Goal: Information Seeking & Learning: Learn about a topic

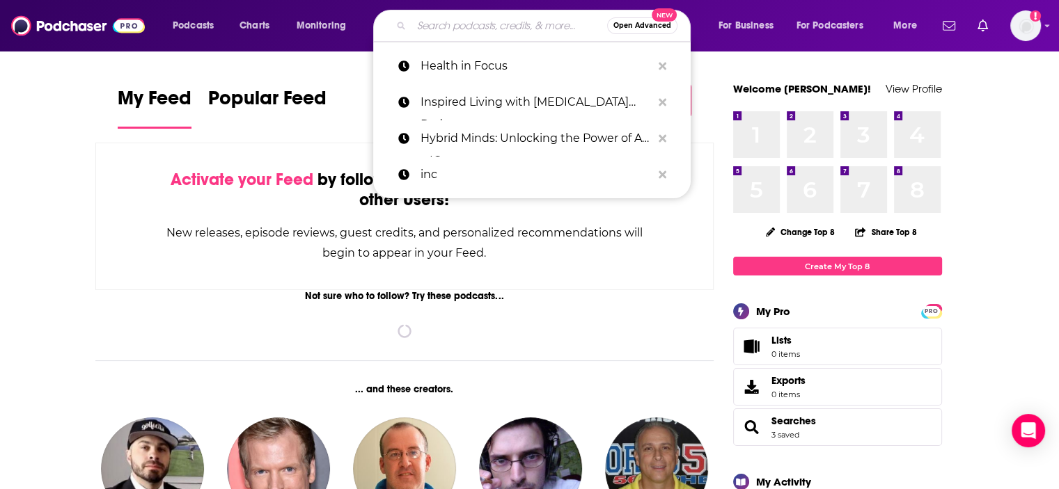
click at [518, 20] on input "Search podcasts, credits, & more..." at bounding box center [509, 26] width 196 height 22
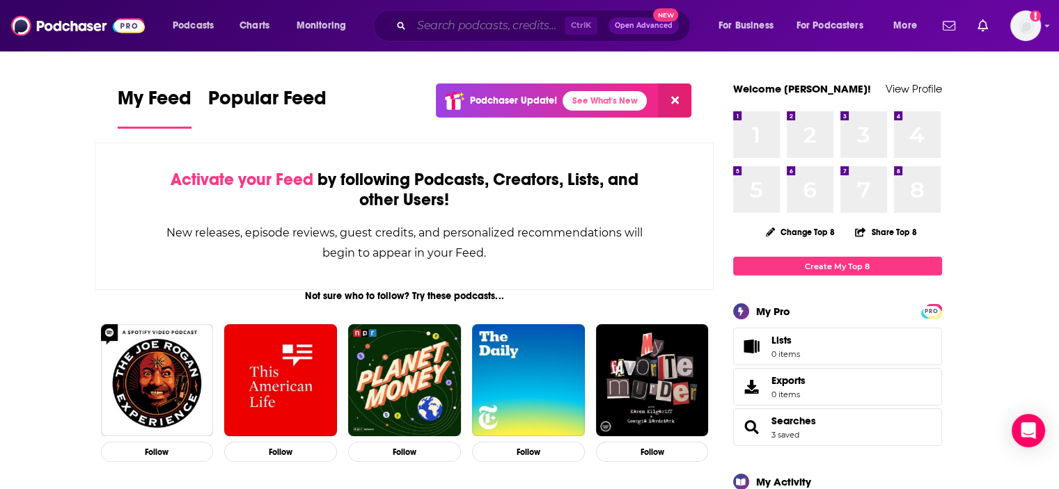
click at [524, 27] on input "Search podcasts, credits, & more..." at bounding box center [487, 26] width 153 height 22
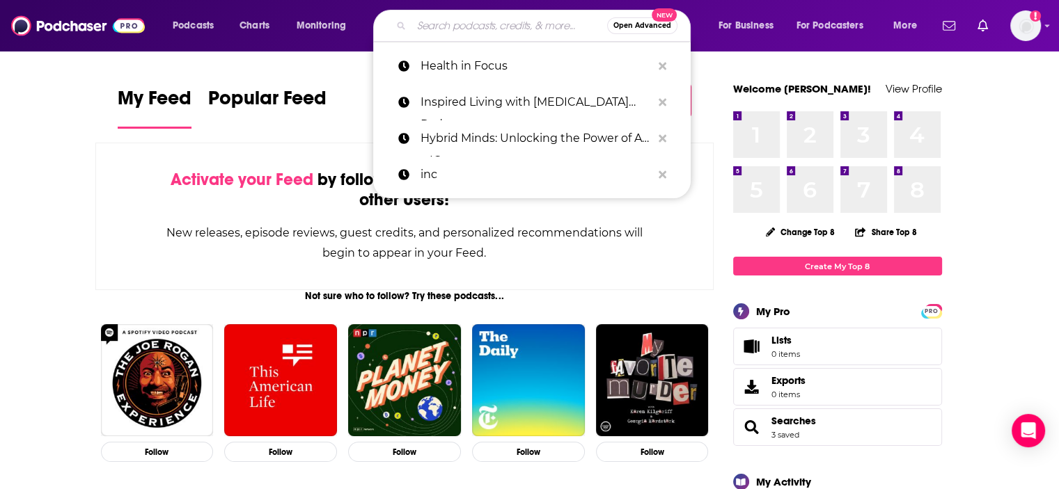
paste input "AI in Business"
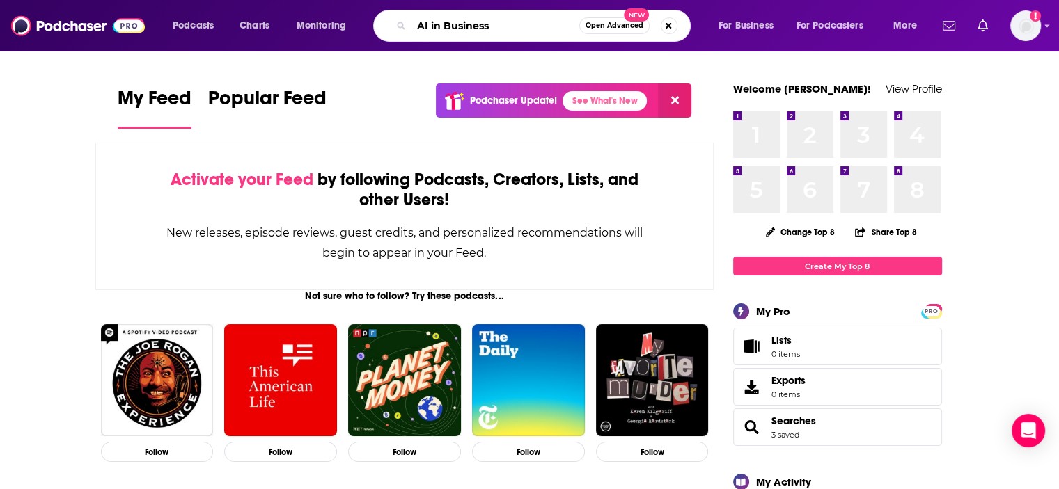
type input "AI in Business"
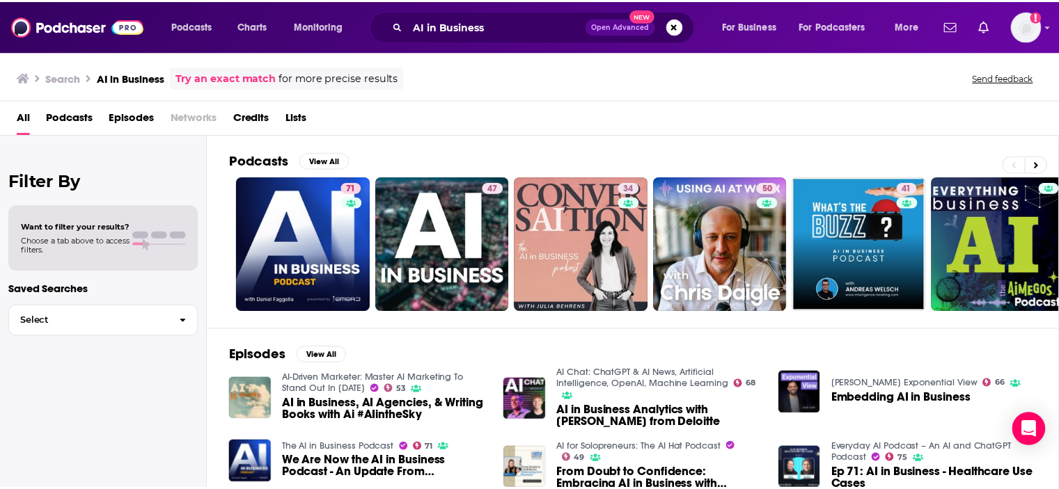
scroll to position [70, 0]
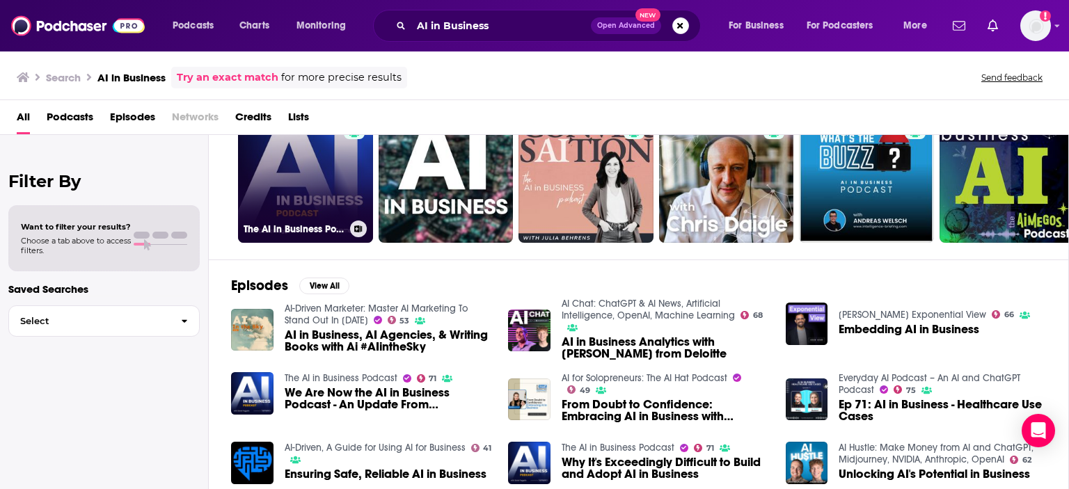
click at [285, 176] on link "71 The AI in Business Podcast" at bounding box center [305, 175] width 135 height 135
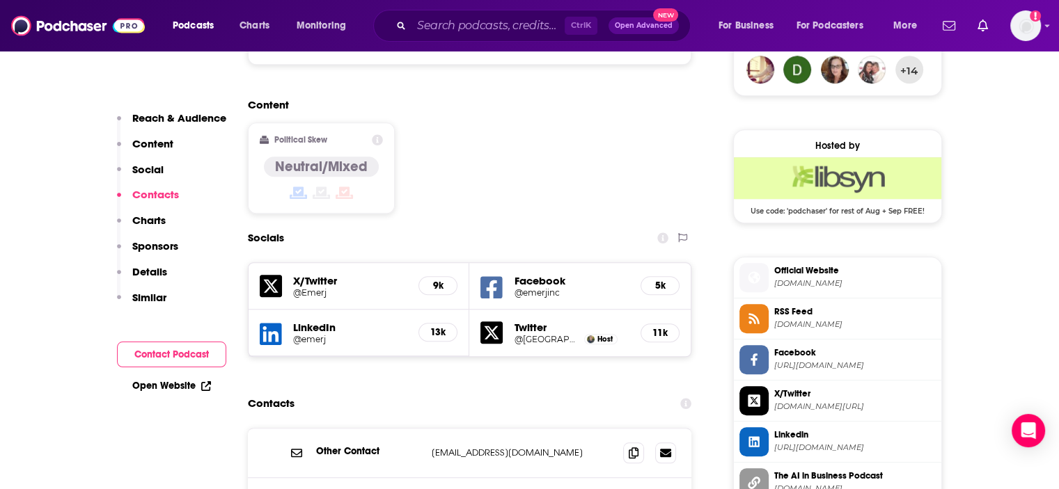
scroll to position [1044, 0]
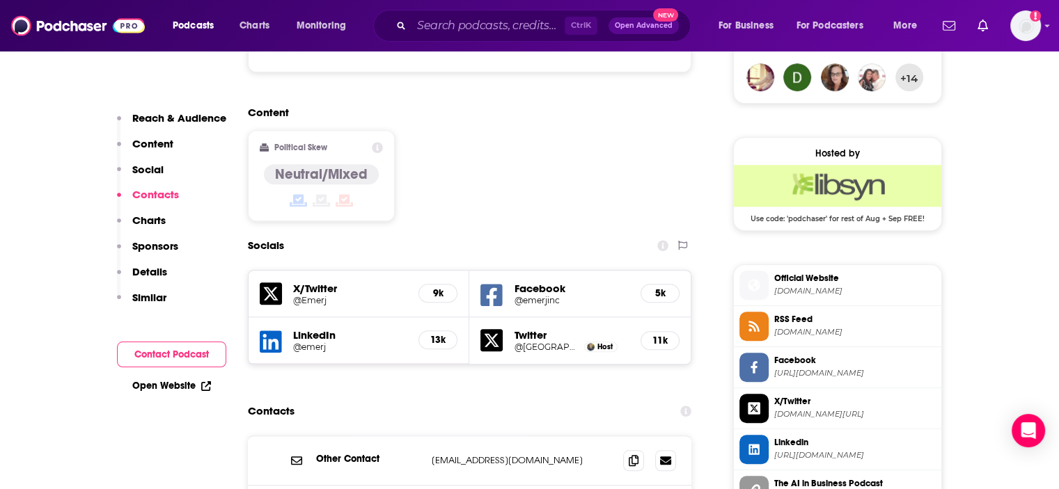
click at [305, 282] on h5 "X/Twitter" at bounding box center [350, 288] width 115 height 13
drag, startPoint x: 443, startPoint y: 205, endPoint x: 387, endPoint y: 203, distance: 55.7
click at [387, 282] on h5 "X/Twitter" at bounding box center [350, 288] width 115 height 13
click at [272, 283] on icon at bounding box center [271, 294] width 22 height 22
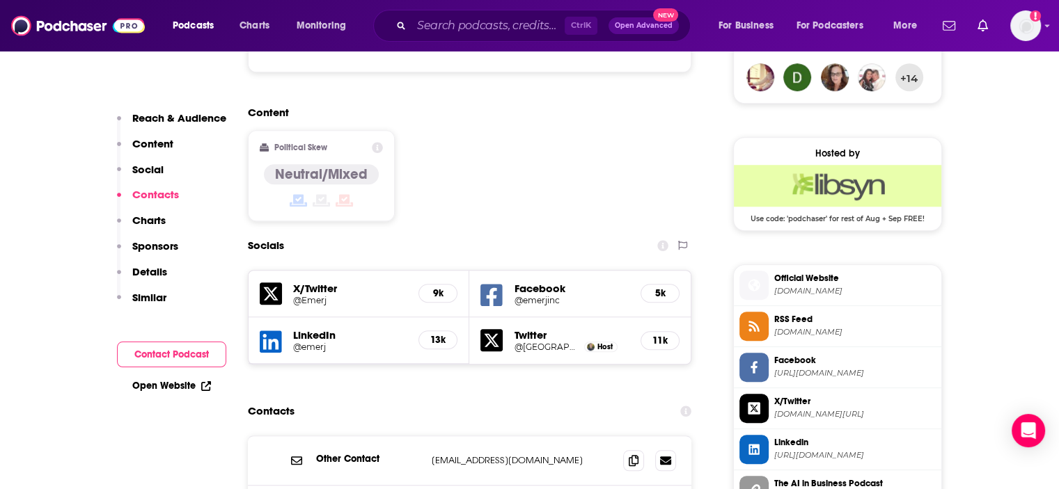
click at [552, 282] on h5 "Facebook" at bounding box center [572, 288] width 116 height 13
click at [494, 283] on icon at bounding box center [491, 296] width 22 height 26
click at [498, 329] on icon at bounding box center [491, 340] width 22 height 22
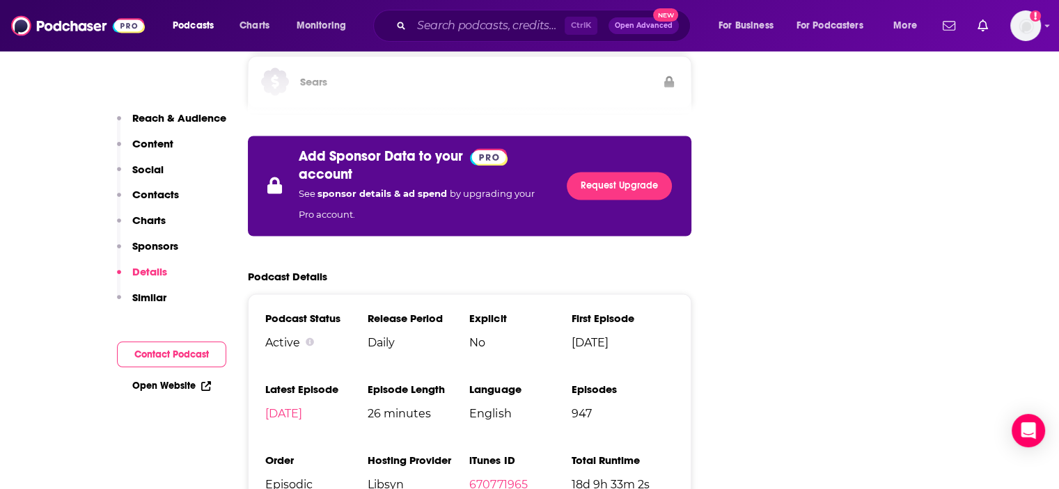
scroll to position [2437, 0]
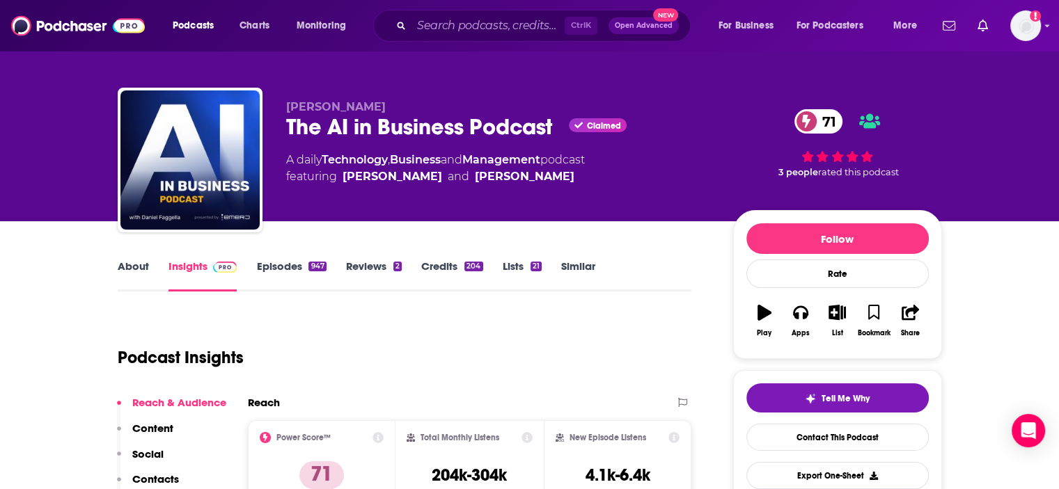
scroll to position [0, 0]
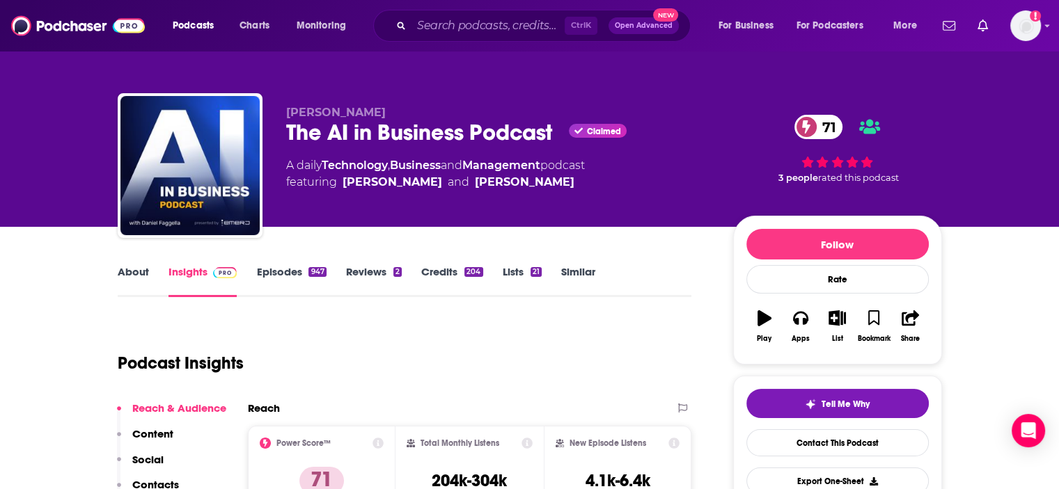
click at [273, 281] on link "Episodes 947" at bounding box center [291, 281] width 70 height 32
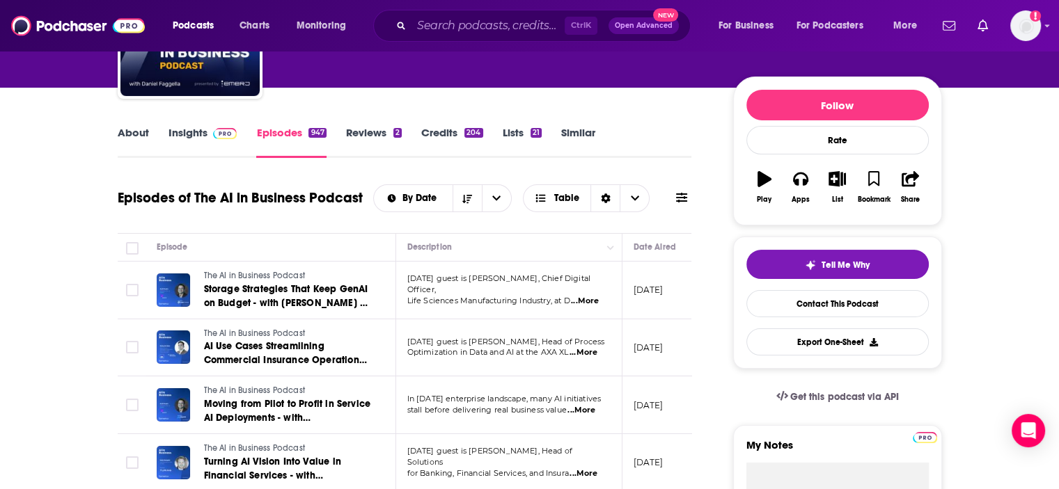
scroll to position [209, 0]
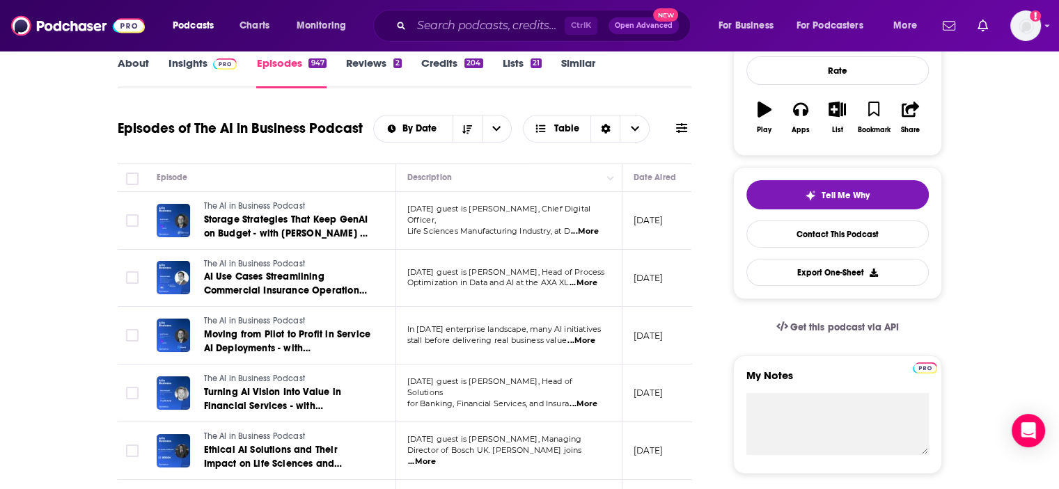
click at [588, 226] on span "...More" at bounding box center [585, 231] width 28 height 11
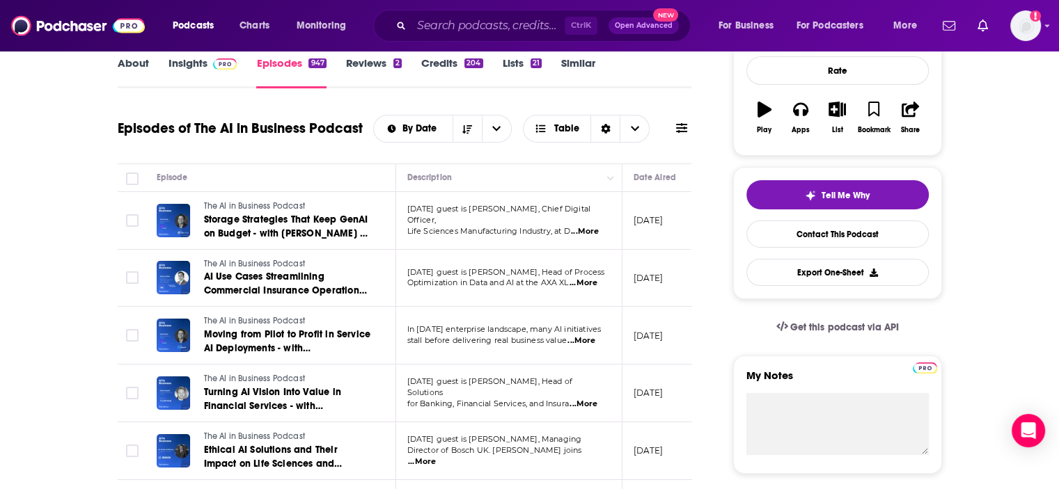
click at [582, 280] on span "...More" at bounding box center [583, 283] width 28 height 11
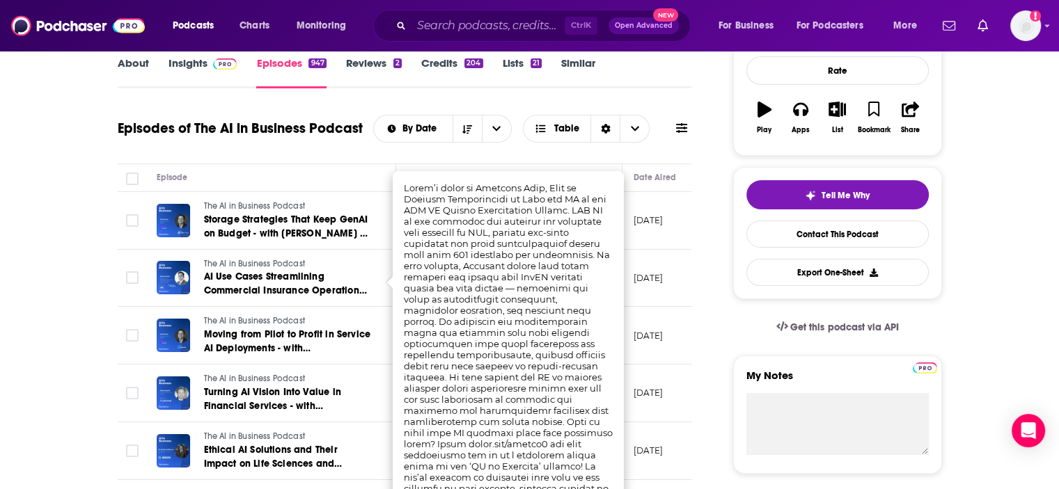
click at [682, 285] on td "[DATE]" at bounding box center [667, 279] width 91 height 58
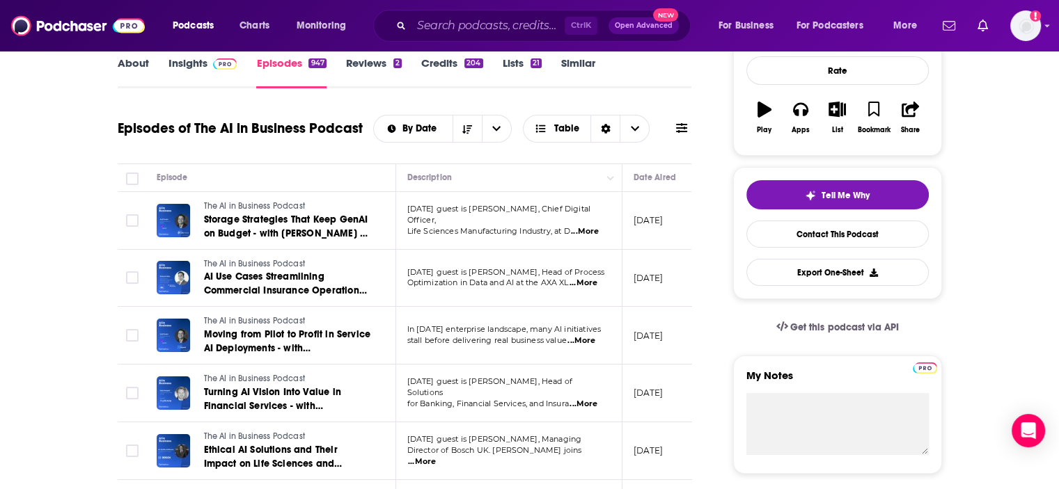
click at [574, 346] on span "...More" at bounding box center [581, 341] width 28 height 11
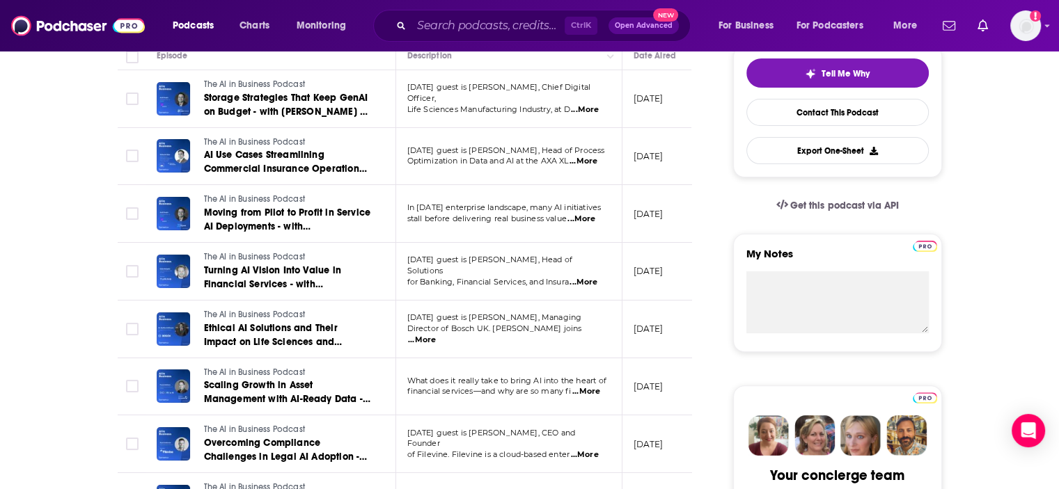
scroll to position [334, 0]
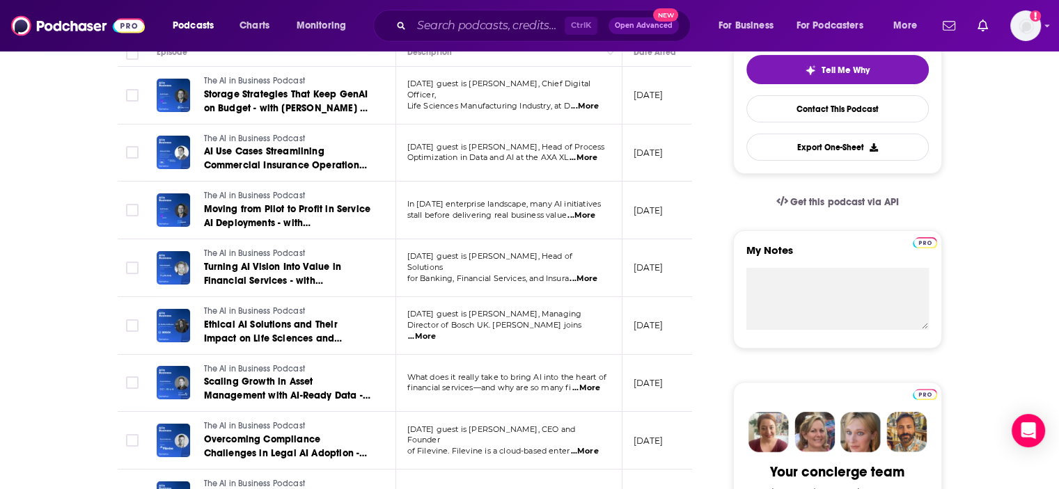
click at [583, 386] on span "...More" at bounding box center [586, 388] width 28 height 11
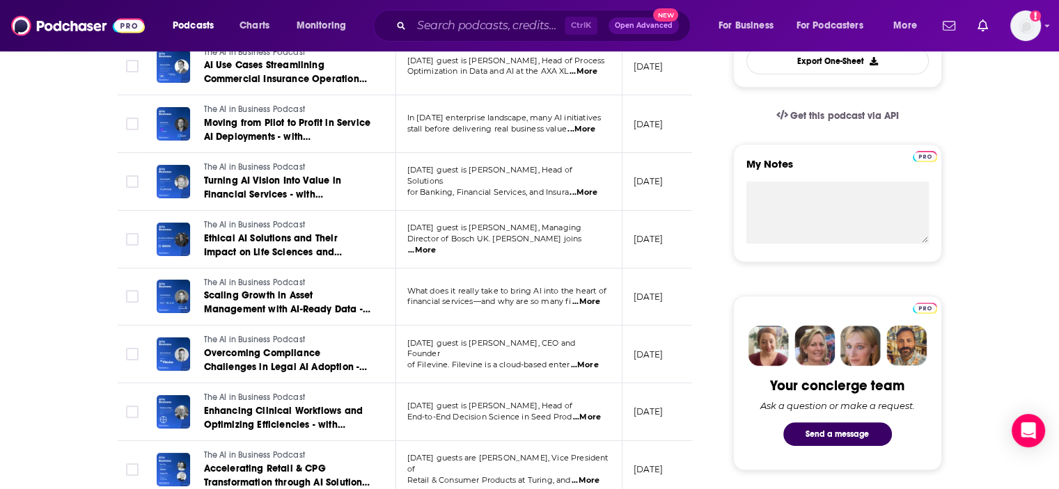
scroll to position [425, 0]
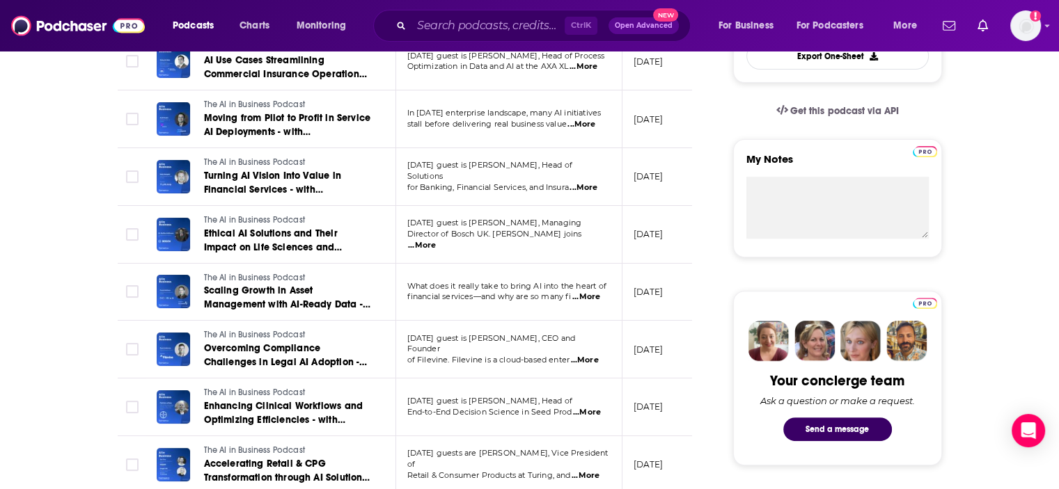
click at [589, 292] on span "...More" at bounding box center [586, 297] width 28 height 11
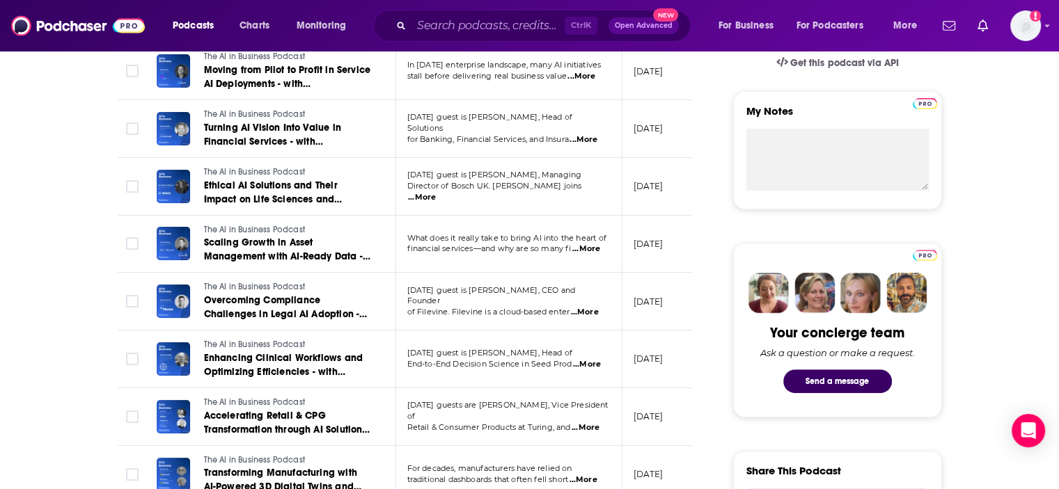
scroll to position [475, 0]
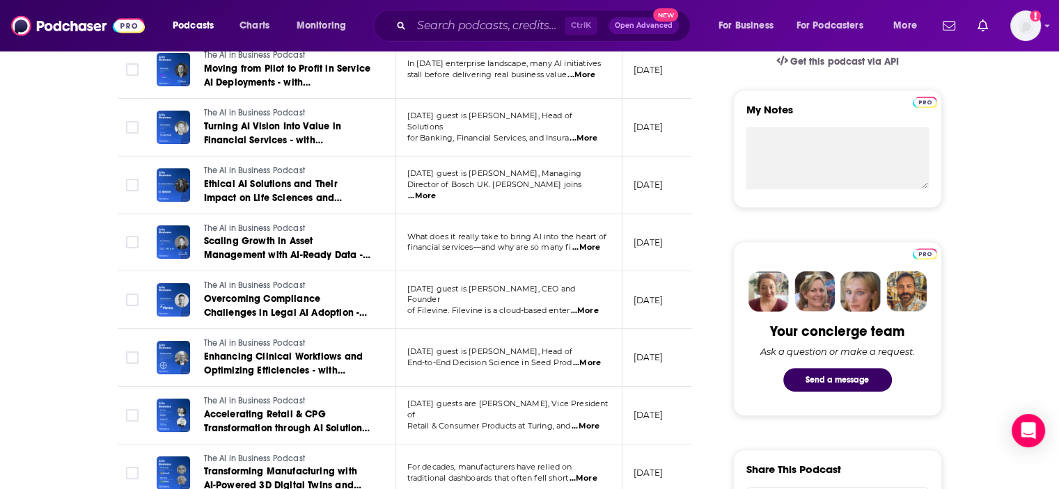
click at [594, 362] on span "...More" at bounding box center [587, 363] width 28 height 11
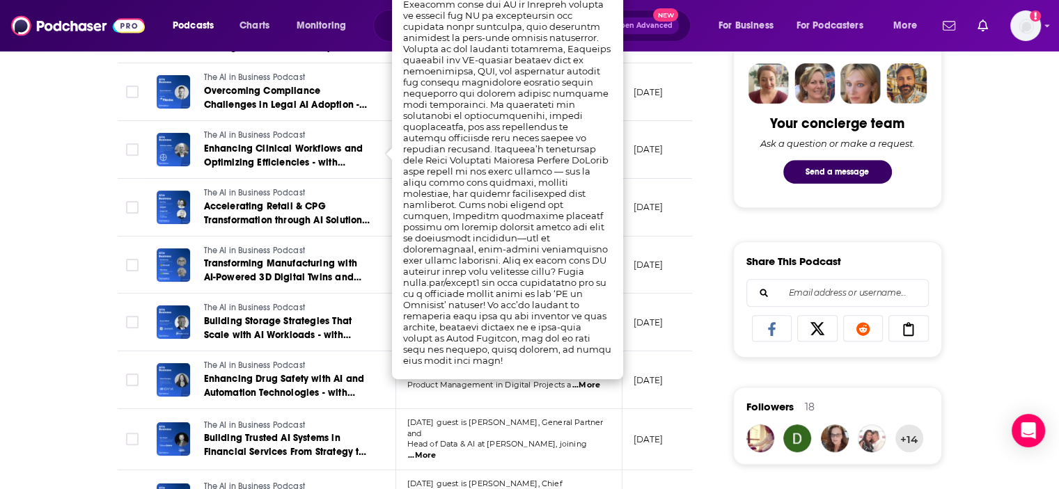
scroll to position [684, 0]
click at [588, 384] on span "...More" at bounding box center [586, 384] width 28 height 11
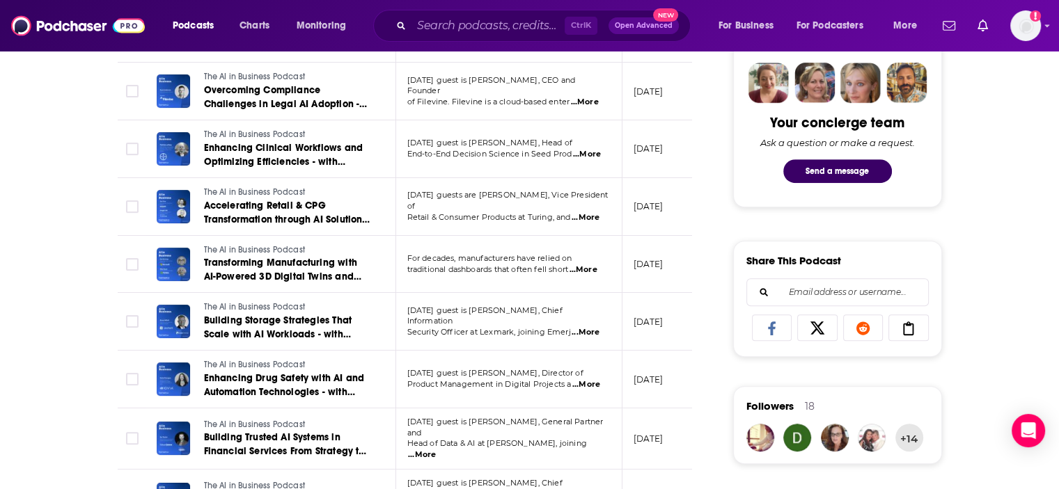
click at [709, 319] on div "About Insights Episodes 947 Reviews 2 Credits 204 Lists 21 Similar Episodes of …" at bounding box center [414, 493] width 638 height 1827
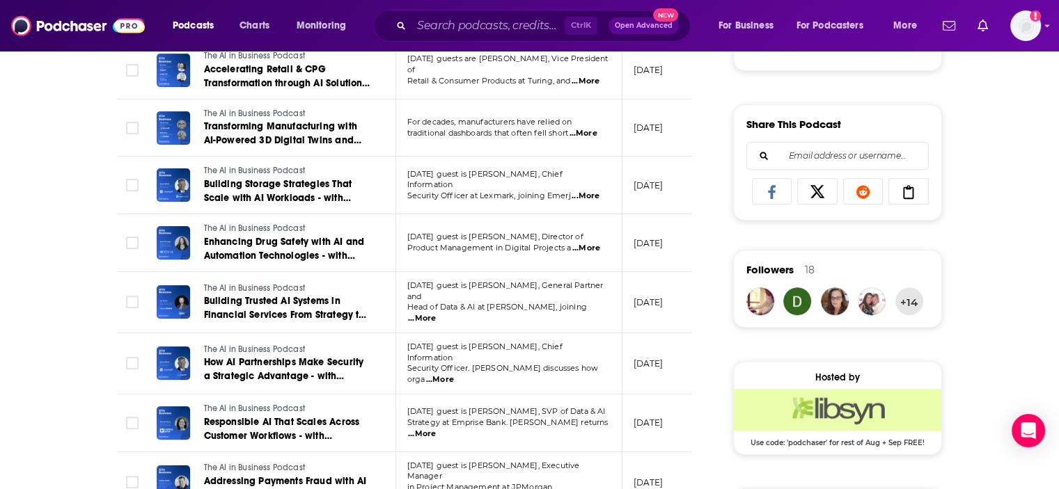
scroll to position [823, 0]
